Goal: Task Accomplishment & Management: Manage account settings

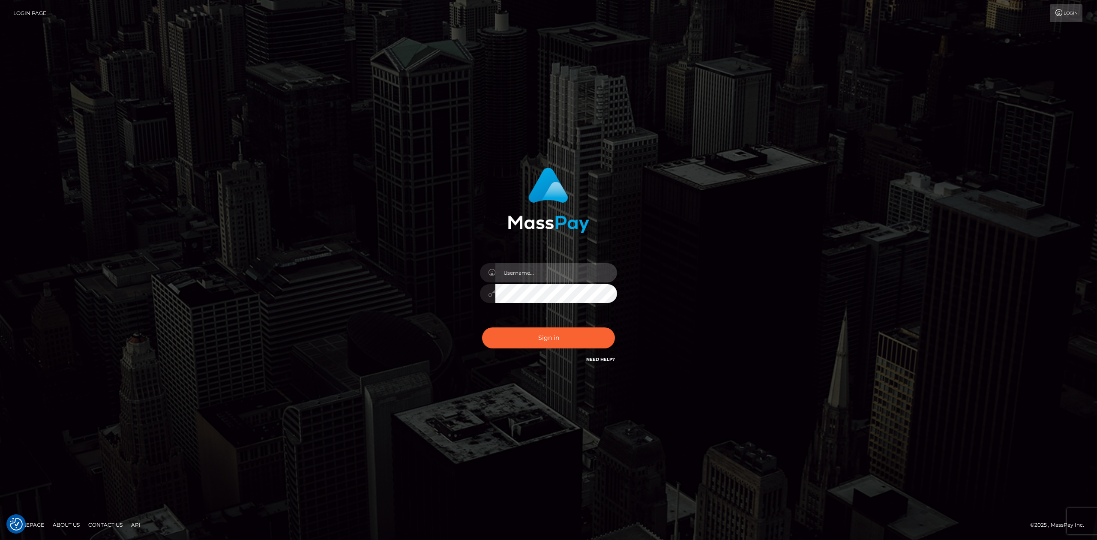
type input "Allen.megabonanza"
click at [558, 315] on div "Allen.megabonanza" at bounding box center [549, 290] width 150 height 66
click at [546, 328] on button "Sign in" at bounding box center [548, 337] width 133 height 21
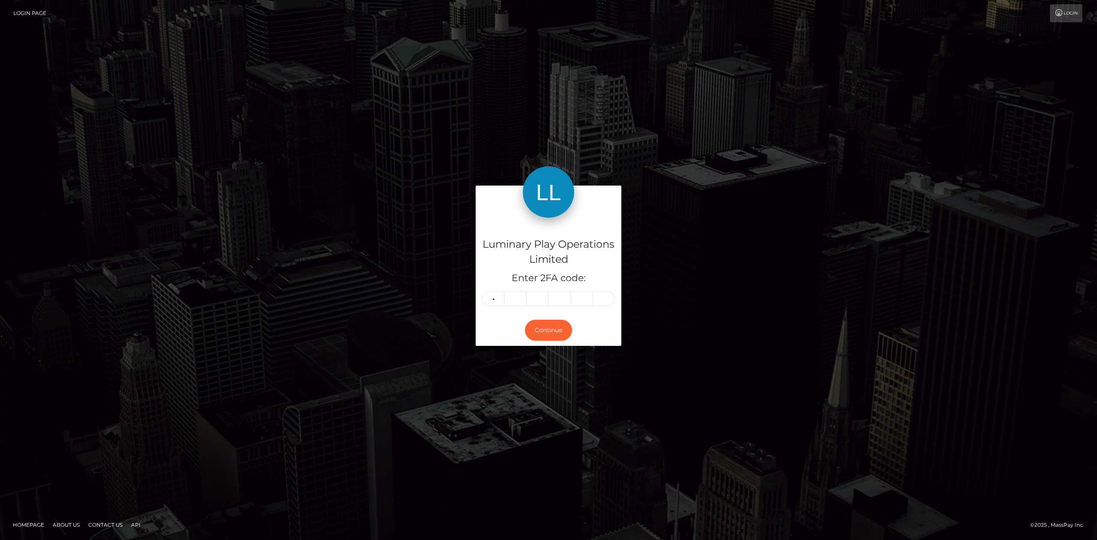
type input "5"
type input "6"
type input "1"
type input "7"
type input "3"
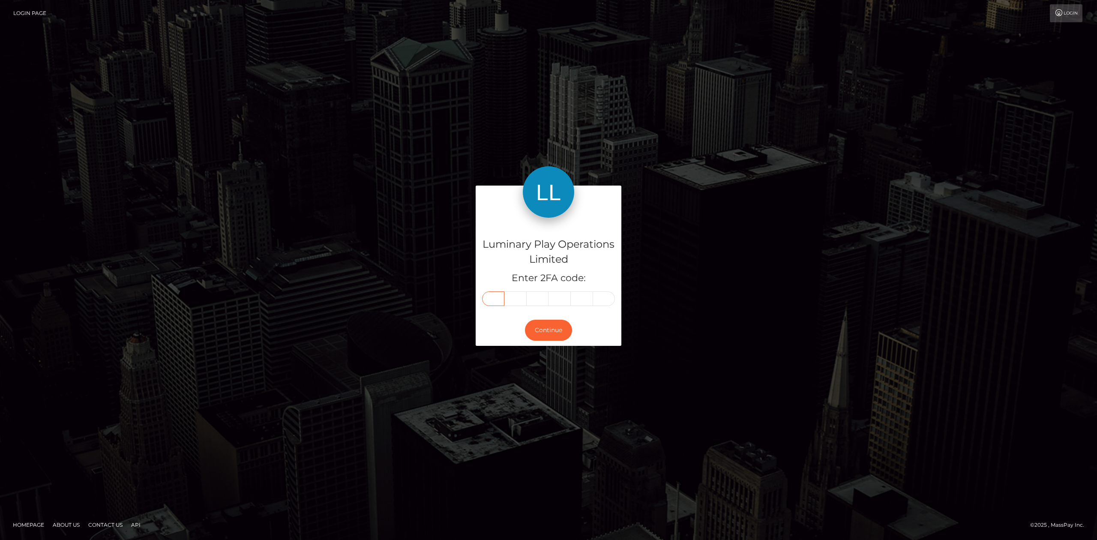
type input "5"
type input "6"
type input "1"
type input "7"
type input "3"
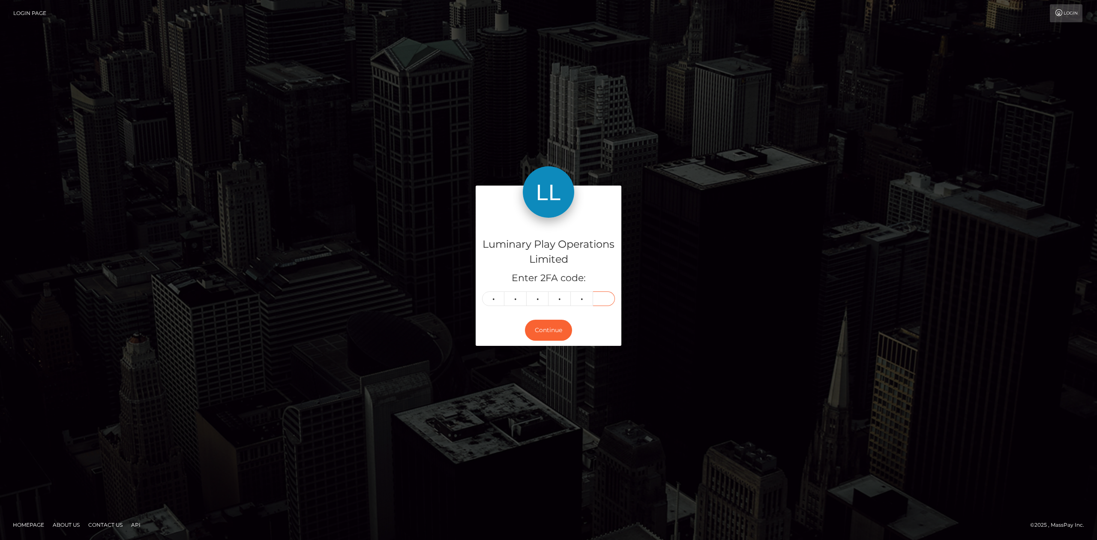
type input "5"
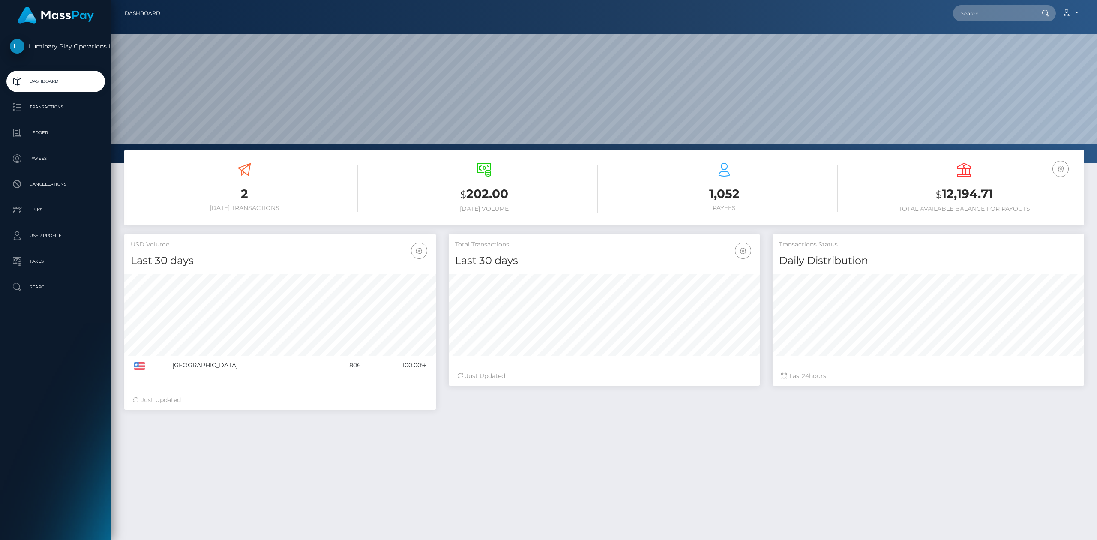
scroll to position [151, 311]
click at [994, 19] on input "text" at bounding box center [993, 13] width 81 height 16
paste input "363858"
type input "363858"
